Goal: Information Seeking & Learning: Learn about a topic

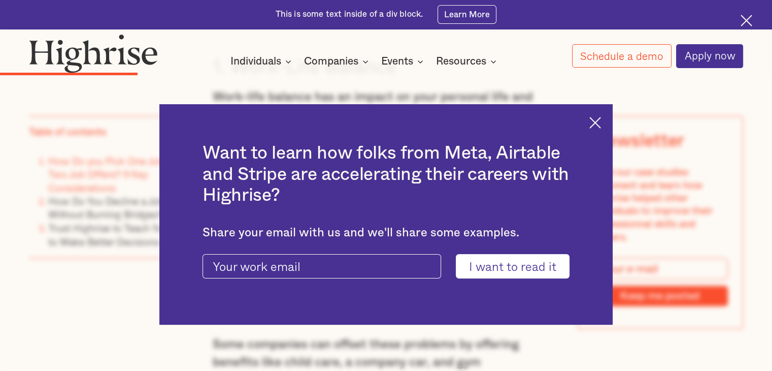
scroll to position [1714, 0]
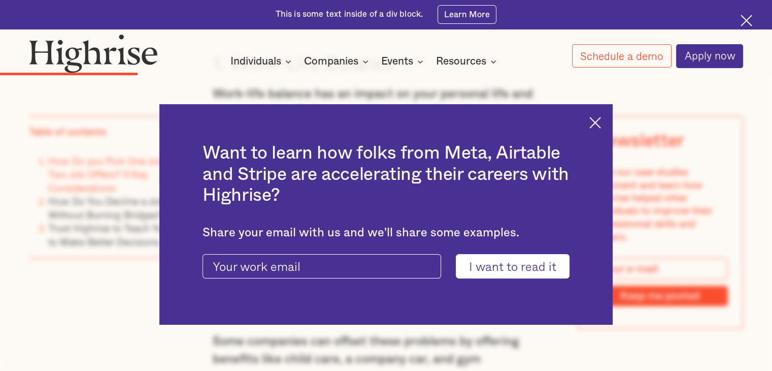
click at [601, 118] on img at bounding box center [596, 123] width 12 height 12
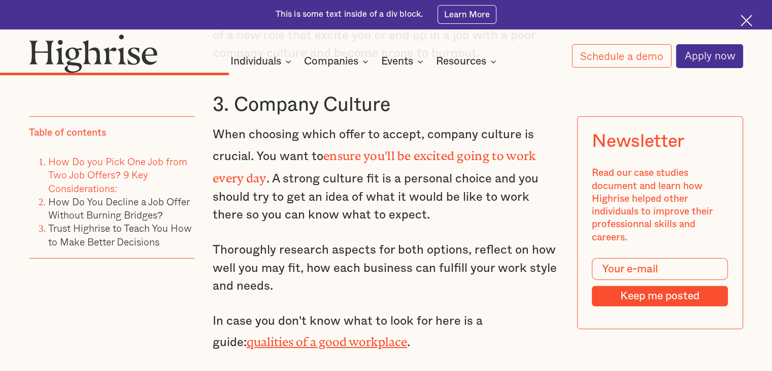
scroll to position [2480, 0]
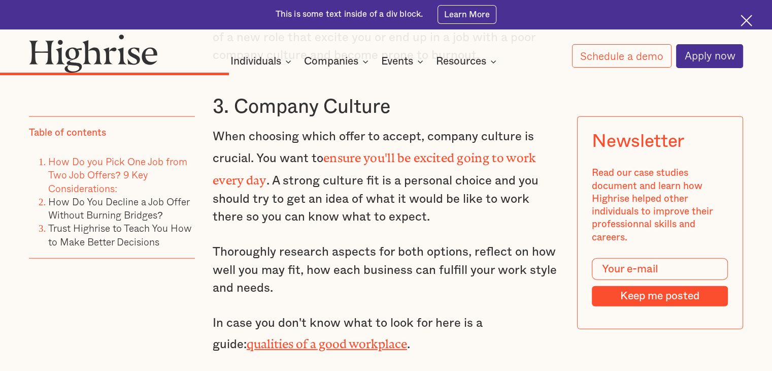
click at [461, 144] on p "When choosing which offer to accept, company culture is crucial. You want to en…" at bounding box center [386, 177] width 347 height 99
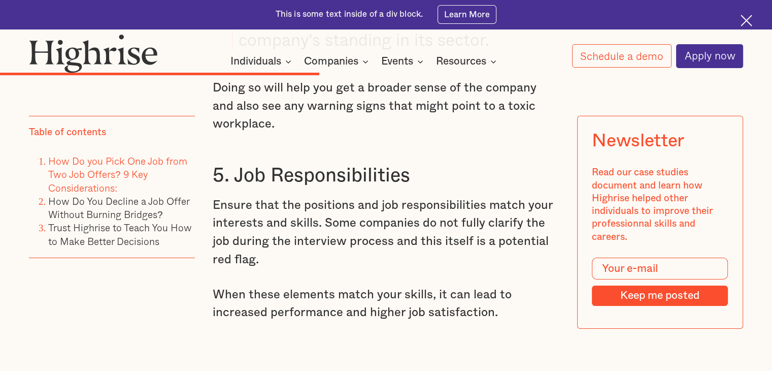
scroll to position [3244, 0]
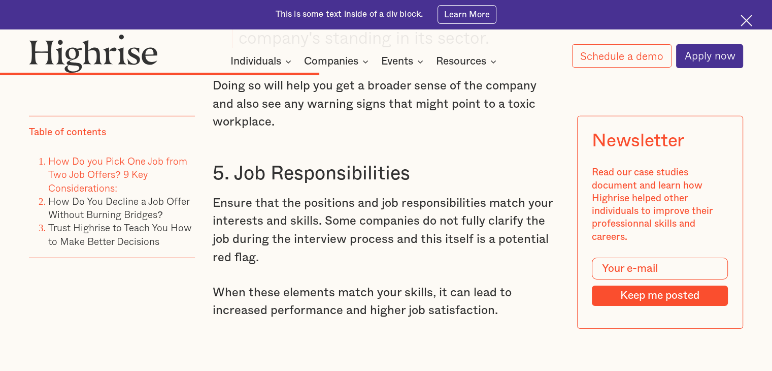
click at [292, 195] on p "Ensure that the positions and job responsibilities match your interests and ski…" at bounding box center [386, 231] width 347 height 73
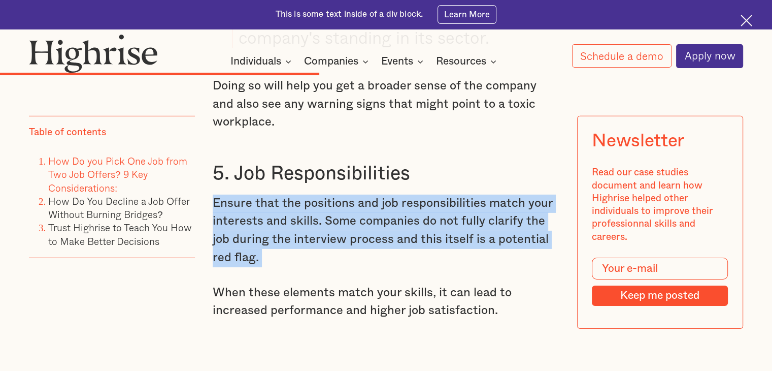
drag, startPoint x: 292, startPoint y: 168, endPoint x: 328, endPoint y: 198, distance: 46.2
click at [328, 198] on p "Ensure that the positions and job responsibilities match your interests and ski…" at bounding box center [386, 231] width 347 height 73
click at [349, 195] on p "Ensure that the positions and job responsibilities match your interests and ski…" at bounding box center [386, 231] width 347 height 73
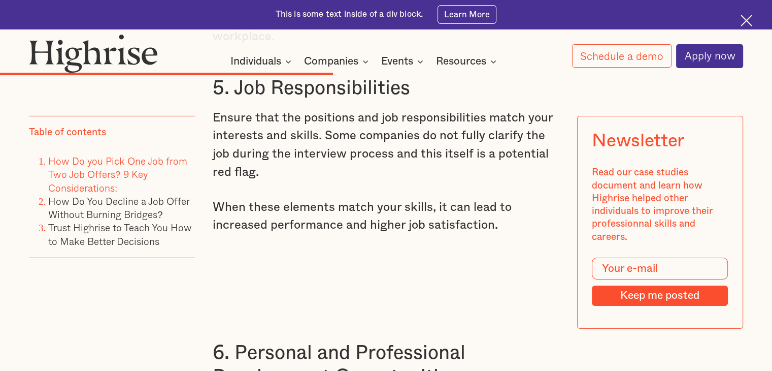
scroll to position [3330, 0]
click at [313, 198] on p "When these elements match your skills, it can lead to increased performance and…" at bounding box center [386, 216] width 347 height 36
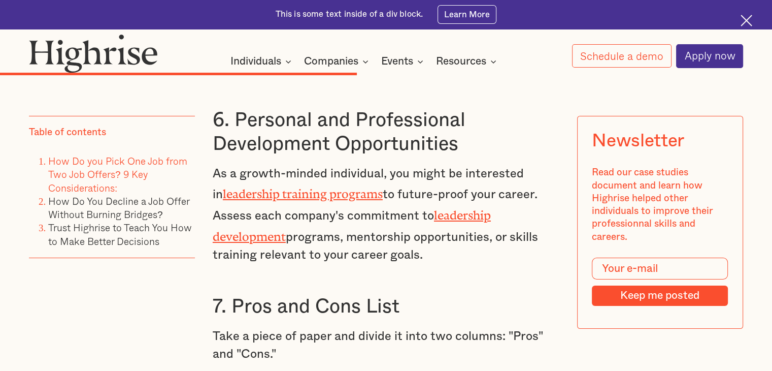
scroll to position [3561, 0]
click at [343, 199] on p "As a growth-minded individual, you might be interested in leadership training p…" at bounding box center [386, 216] width 347 height 100
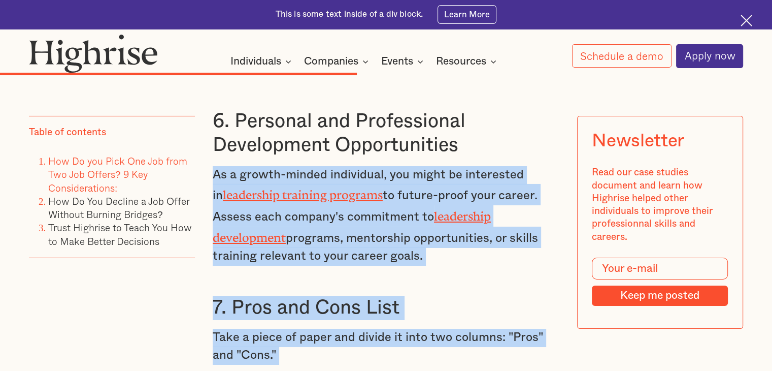
drag, startPoint x: 343, startPoint y: 199, endPoint x: 401, endPoint y: 304, distance: 120.0
click at [401, 329] on p "Take a piece of paper and divide it into two columns: "Pros" and "Cons."" at bounding box center [386, 347] width 347 height 36
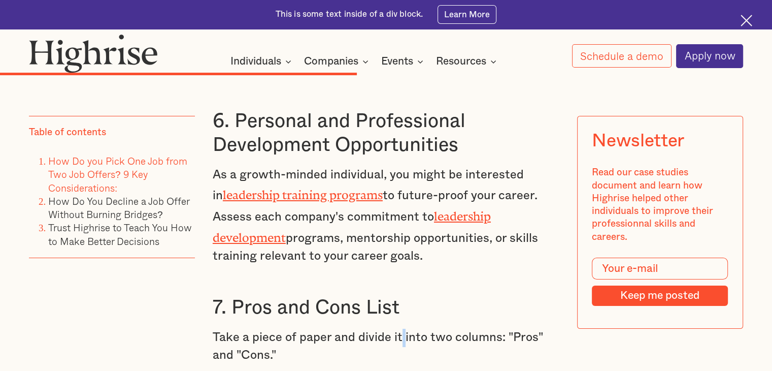
click at [401, 329] on p "Take a piece of paper and divide it into two columns: "Pros" and "Cons."" at bounding box center [386, 347] width 347 height 36
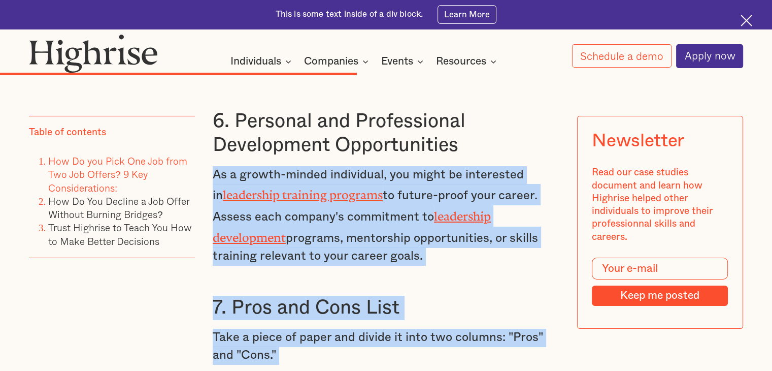
drag, startPoint x: 401, startPoint y: 304, endPoint x: 453, endPoint y: 182, distance: 132.4
click at [453, 209] on link "leadership development" at bounding box center [352, 223] width 278 height 29
